Goal: Navigation & Orientation: Find specific page/section

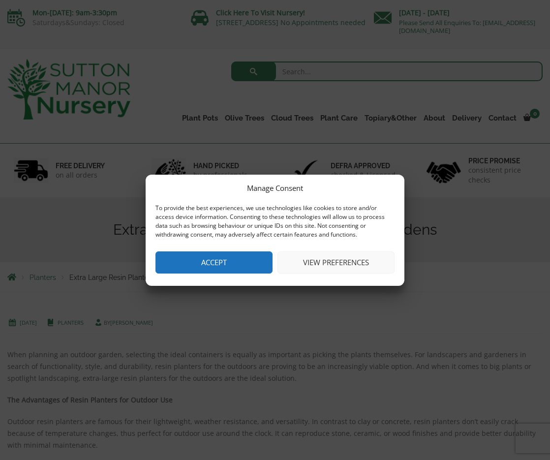
click at [317, 264] on button "View preferences" at bounding box center [335, 262] width 117 height 22
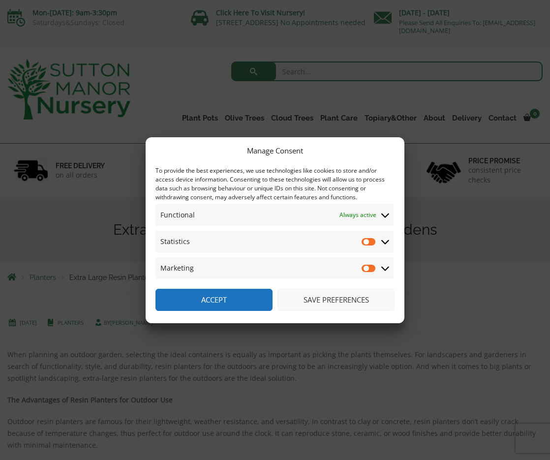
click at [335, 306] on button "Save preferences" at bounding box center [335, 300] width 117 height 22
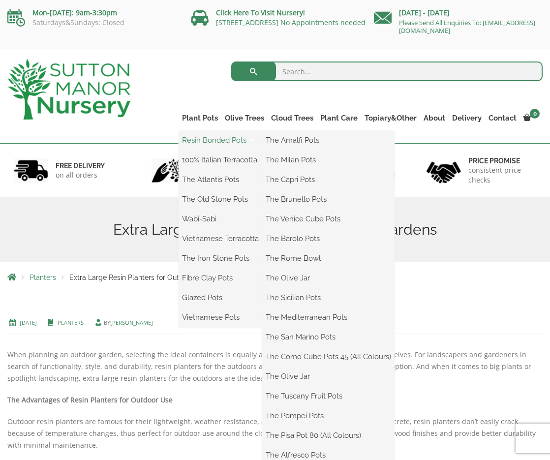
click at [218, 142] on link "Resin Bonded Pots" at bounding box center [220, 140] width 84 height 15
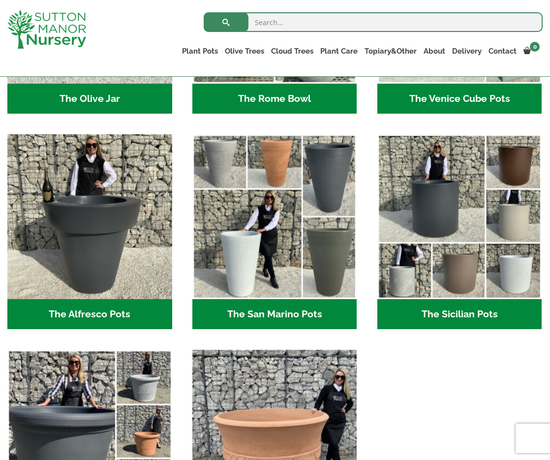
scroll to position [1082, 0]
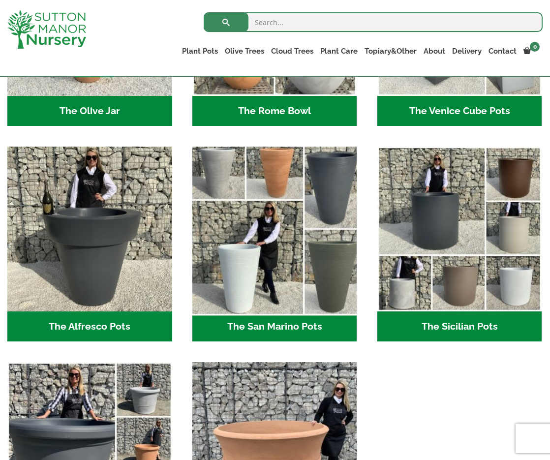
click at [242, 274] on img "Visit product category The San Marino Pots" at bounding box center [274, 229] width 173 height 173
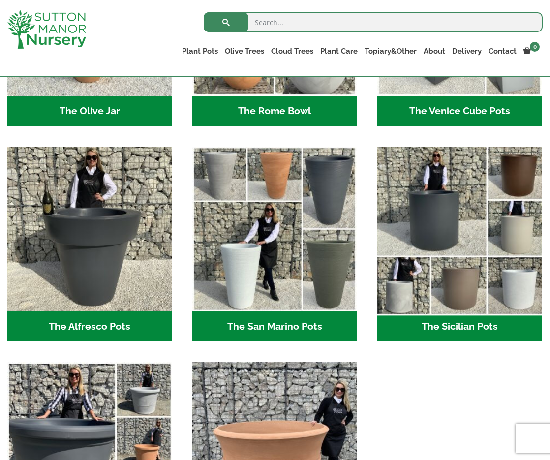
click at [439, 205] on img "Visit product category The Sicilian Pots" at bounding box center [459, 229] width 173 height 173
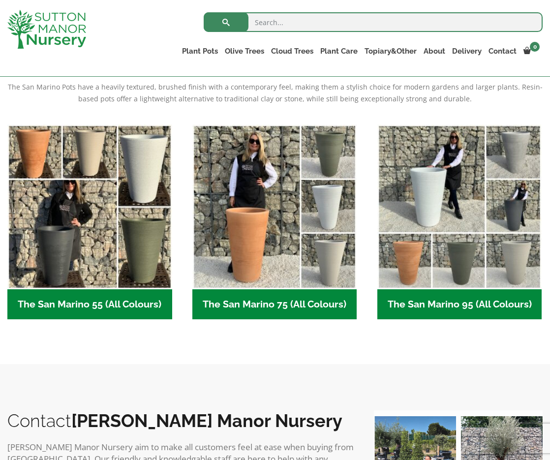
scroll to position [134, 0]
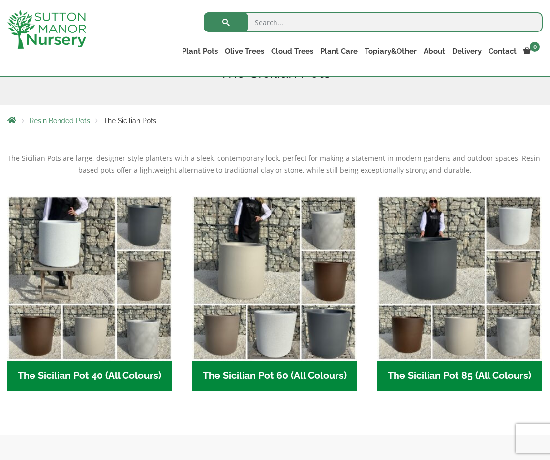
scroll to position [147, 0]
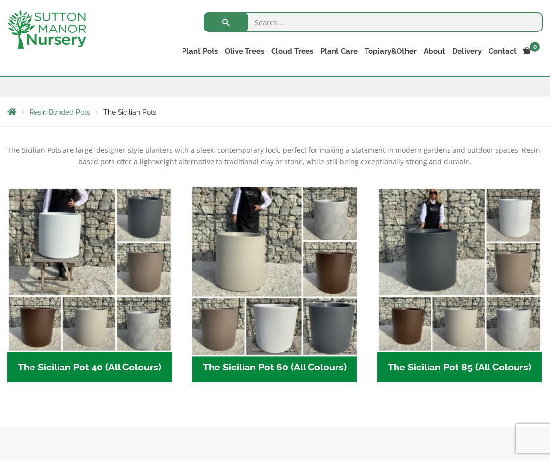
click at [251, 256] on img "Visit product category The Sicilian Pot 60 (All Colours)" at bounding box center [274, 269] width 173 height 173
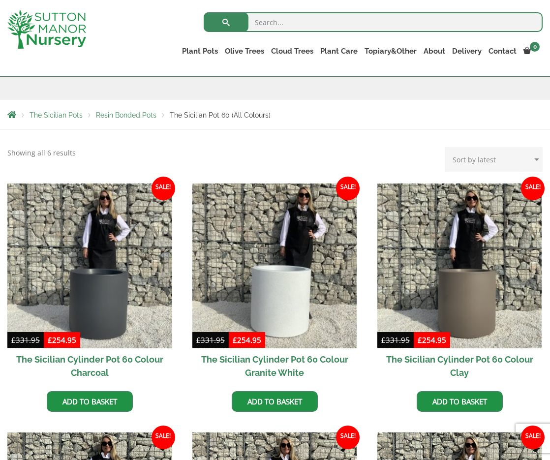
scroll to position [197, 0]
